Goal: Information Seeking & Learning: Learn about a topic

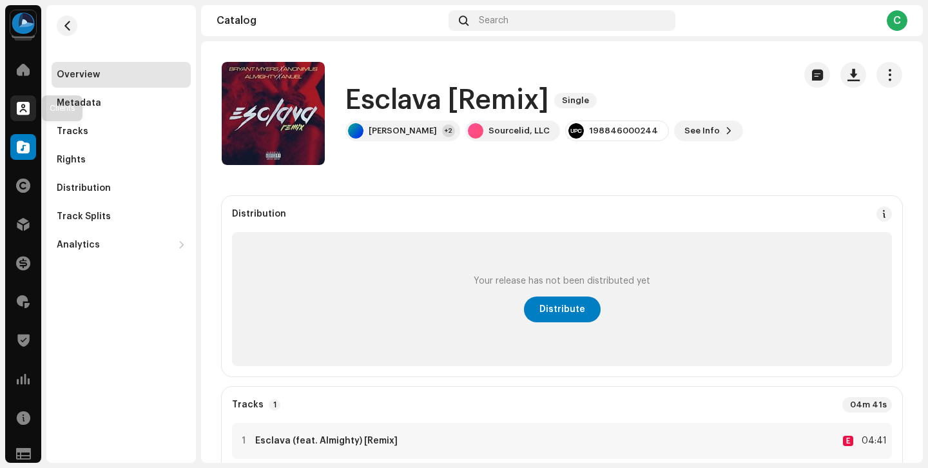
click at [15, 113] on div at bounding box center [23, 108] width 26 height 26
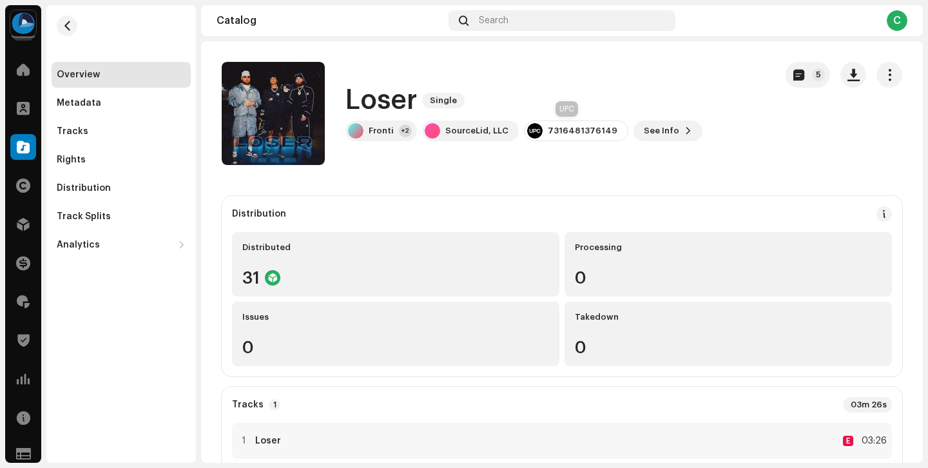
click at [570, 131] on div "7316481376149" at bounding box center [583, 131] width 70 height 10
copy div "7316481376149"
click at [108, 122] on div "Tracks" at bounding box center [121, 132] width 139 height 26
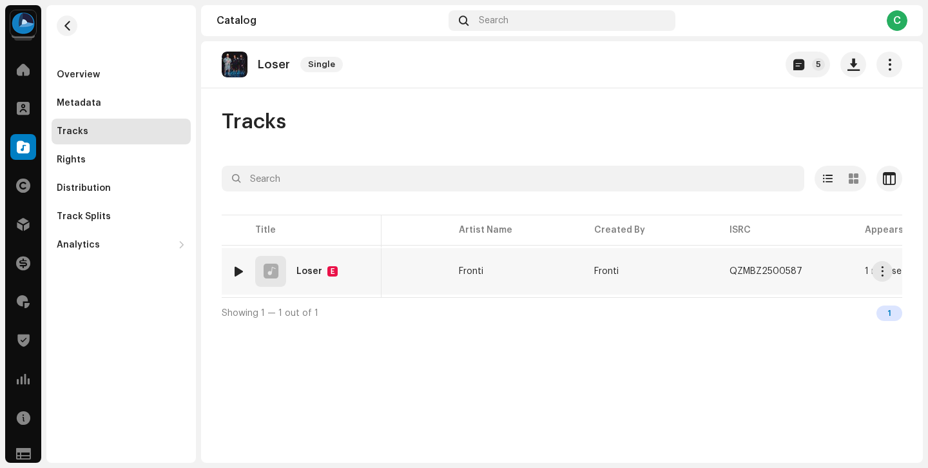
scroll to position [0, 70]
copy div "QZMBZ2500587"
drag, startPoint x: 799, startPoint y: 271, endPoint x: 729, endPoint y: 273, distance: 69.6
click at [729, 273] on div "QZMBZ2500587" at bounding box center [774, 271] width 93 height 26
click at [28, 405] on div at bounding box center [23, 418] width 26 height 26
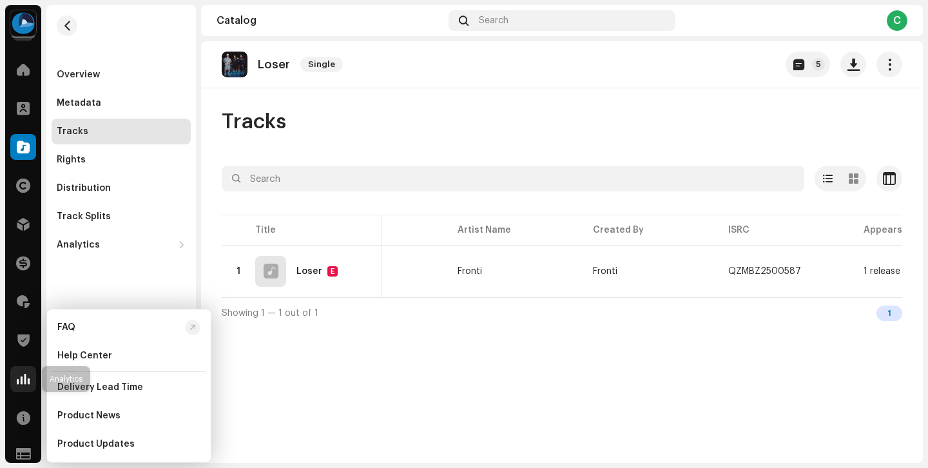
click at [23, 386] on div at bounding box center [23, 379] width 26 height 26
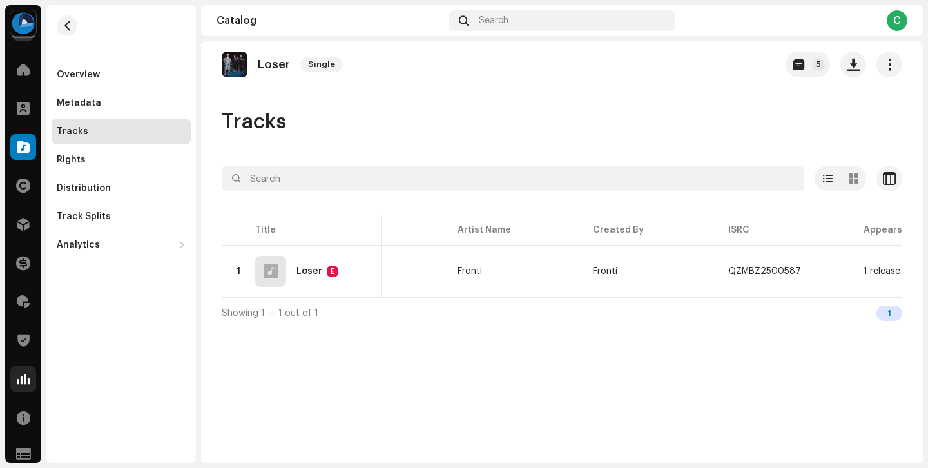
click at [23, 386] on div at bounding box center [23, 379] width 26 height 26
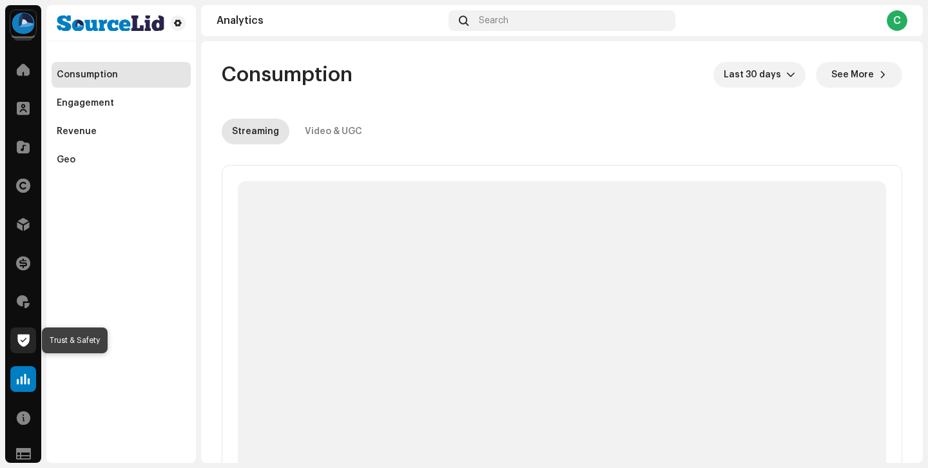
click at [25, 343] on span at bounding box center [23, 340] width 12 height 10
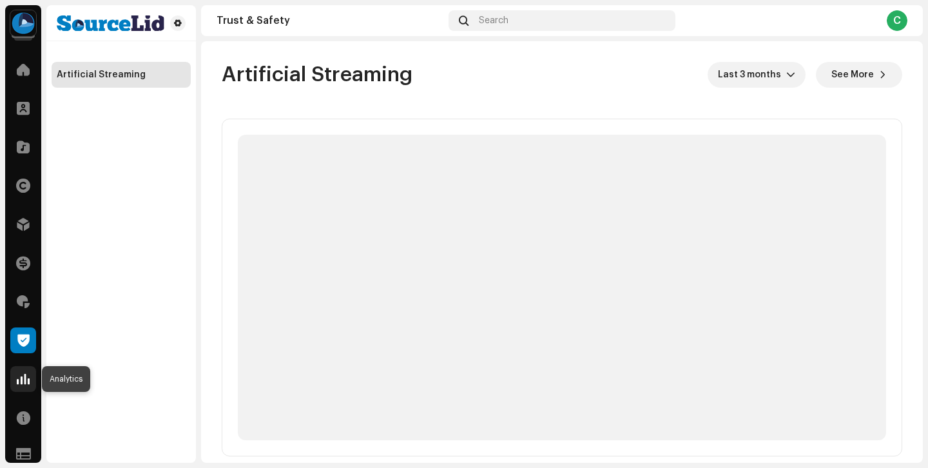
click at [24, 369] on div at bounding box center [23, 379] width 26 height 26
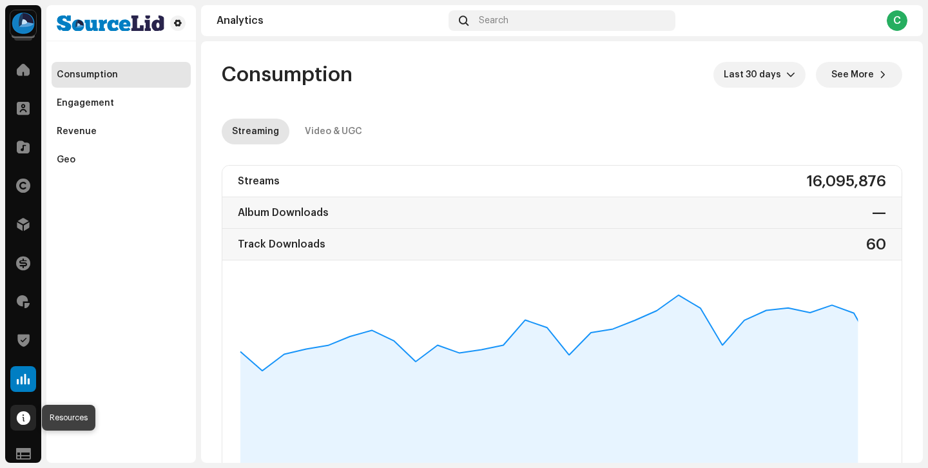
click at [24, 416] on span at bounding box center [24, 417] width 14 height 10
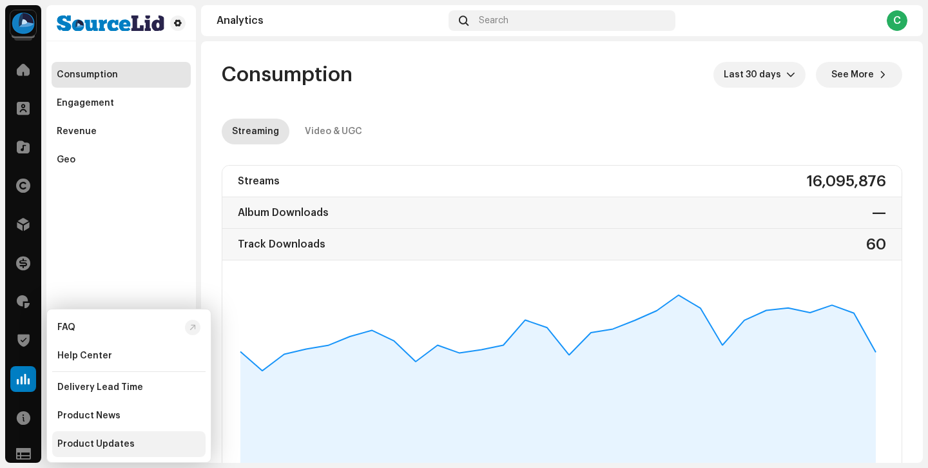
click at [116, 449] on div "Product Updates" at bounding box center [128, 444] width 153 height 26
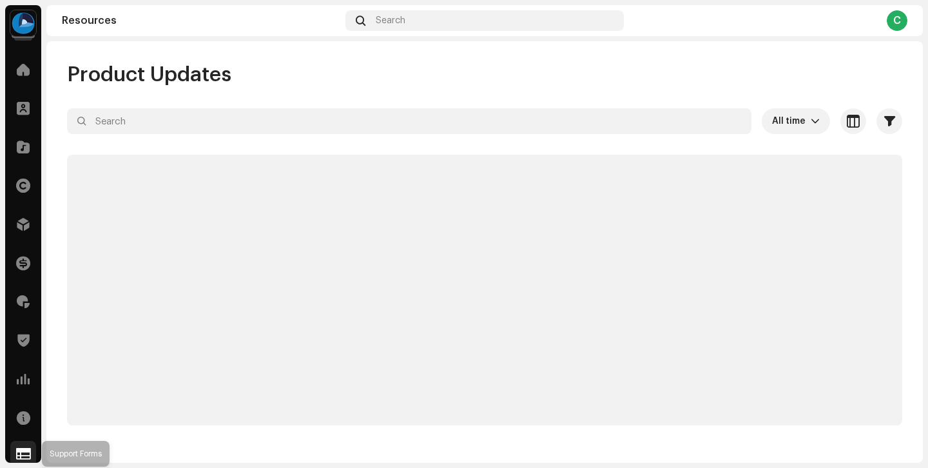
click at [30, 446] on div at bounding box center [23, 454] width 26 height 26
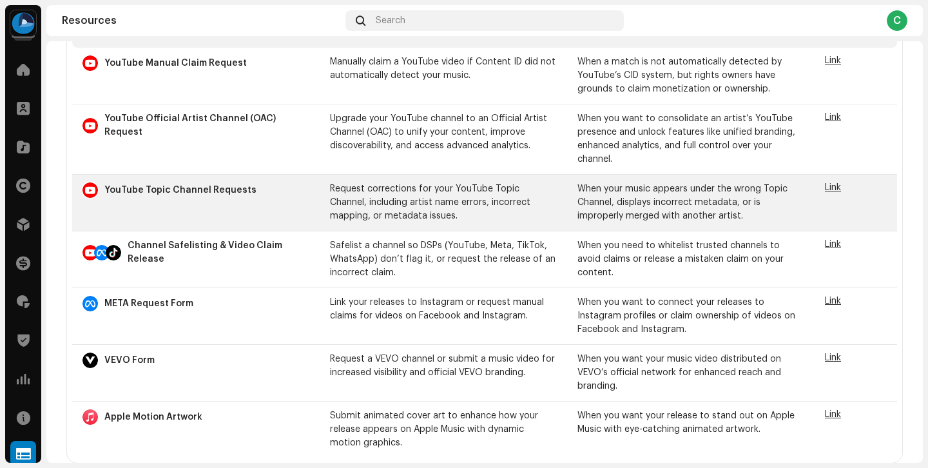
scroll to position [62, 0]
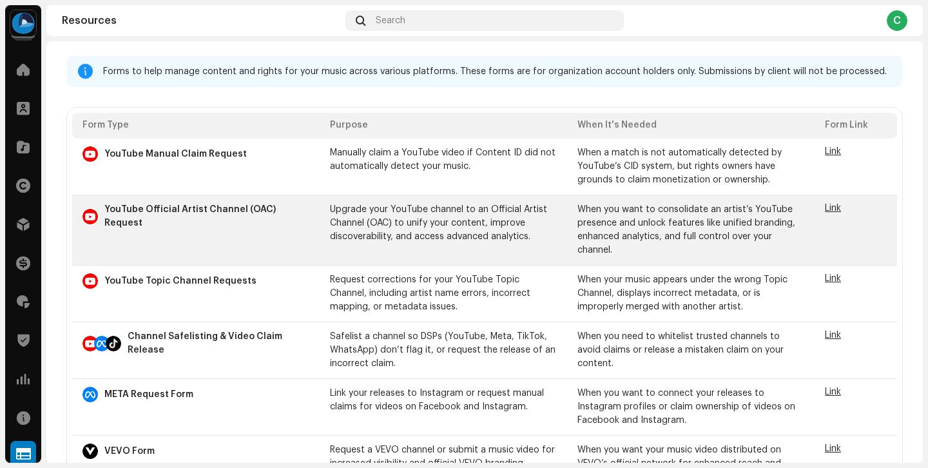
click at [826, 206] on span "Link" at bounding box center [833, 208] width 16 height 9
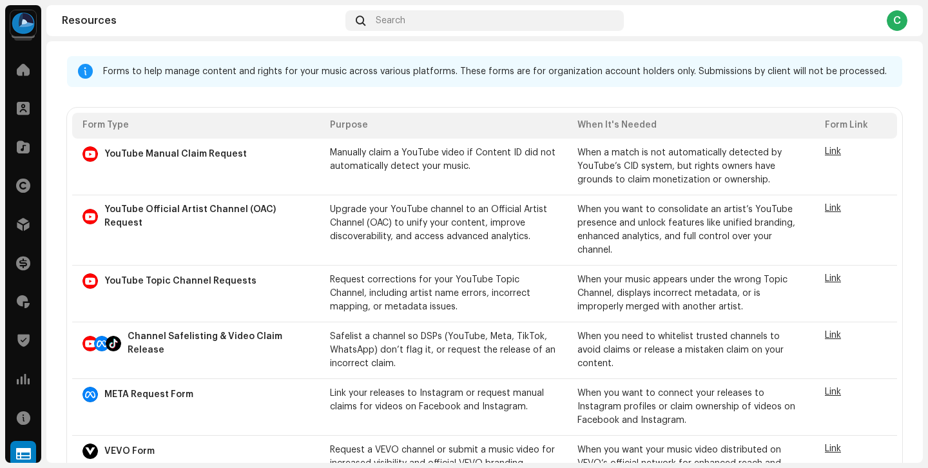
click at [25, 30] on img at bounding box center [23, 23] width 26 height 26
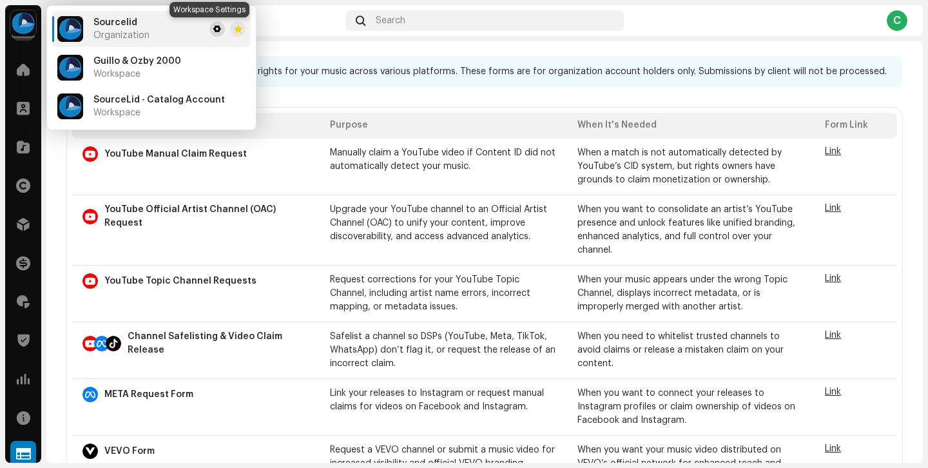
click at [213, 31] on span at bounding box center [217, 29] width 8 height 10
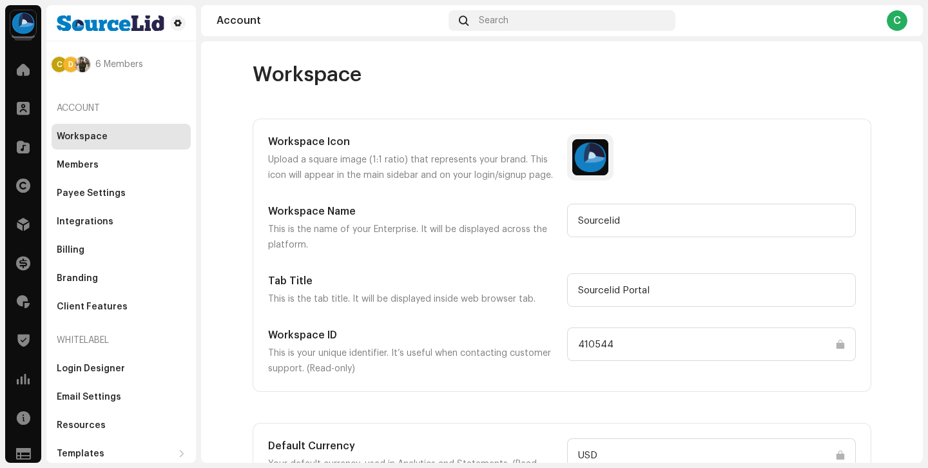
click at [591, 345] on input "410544" at bounding box center [711, 344] width 289 height 34
